Goal: Find specific page/section: Find specific page/section

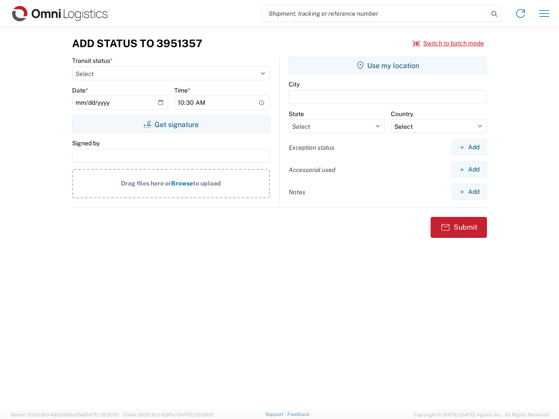
click at [375, 14] on input "search" at bounding box center [375, 13] width 226 height 17
click at [495, 14] on icon at bounding box center [495, 14] width 12 height 12
click at [521, 14] on icon at bounding box center [521, 14] width 14 height 14
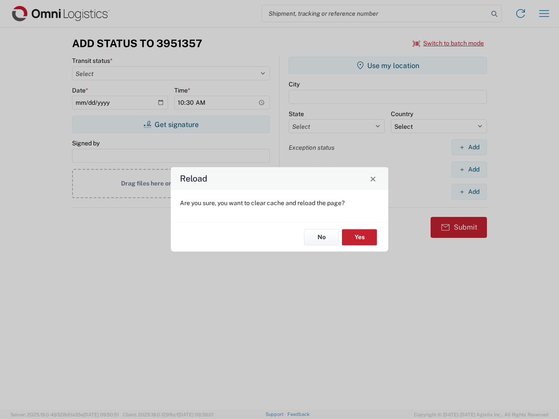
click at [449, 43] on div "Reload Are you sure, you want to clear cache and reload the page? No Yes" at bounding box center [279, 209] width 559 height 419
click at [171, 125] on div "Reload Are you sure, you want to clear cache and reload the page? No Yes" at bounding box center [279, 209] width 559 height 419
click at [388, 66] on div "Reload Are you sure, you want to clear cache and reload the page? No Yes" at bounding box center [279, 209] width 559 height 419
click at [469, 147] on div "Reload Are you sure, you want to clear cache and reload the page? No Yes" at bounding box center [279, 209] width 559 height 419
click at [469, 170] on div "Reload Are you sure, you want to clear cache and reload the page? No Yes" at bounding box center [279, 209] width 559 height 419
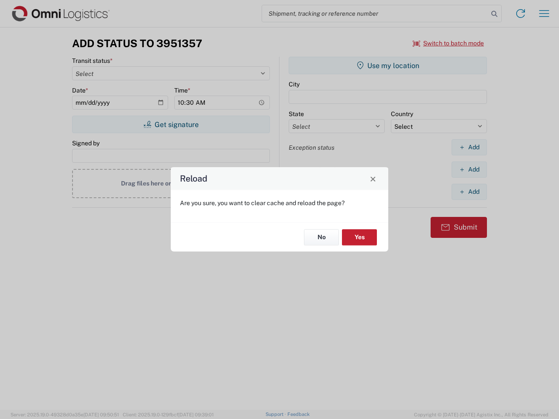
click at [469, 192] on div "Reload Are you sure, you want to clear cache and reload the page? No Yes" at bounding box center [279, 209] width 559 height 419
